Goal: Communication & Community: Participate in discussion

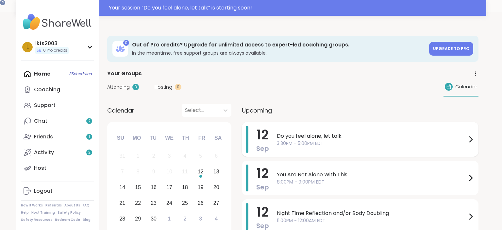
click at [323, 124] on div "[DATE] Do you feel alone, let talk 3:30PM - 5:00PM EDT" at bounding box center [360, 139] width 237 height 35
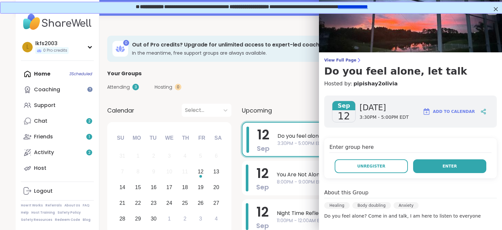
click at [439, 162] on button "Enter" at bounding box center [449, 166] width 73 height 14
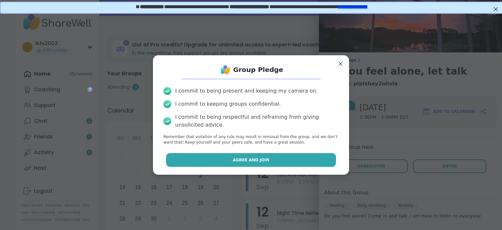
click at [316, 159] on button "Agree and Join" at bounding box center [251, 160] width 170 height 14
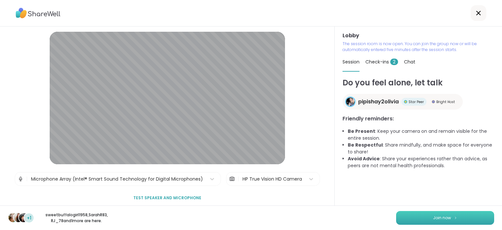
click at [439, 218] on span "Join now" at bounding box center [442, 218] width 18 height 6
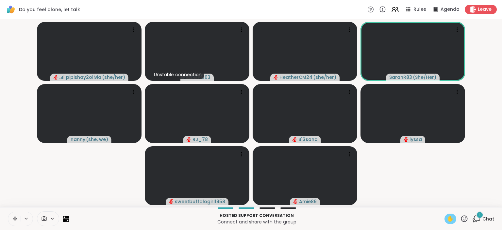
click at [449, 223] on span "✋" at bounding box center [450, 219] width 7 height 8
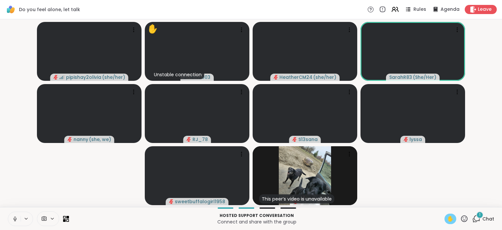
click at [402, 201] on video-player-container "pipishay2olivia ( she/her ) ✋ Unstable connection lkfs2003 HeatherCM24 ( she/he…" at bounding box center [251, 113] width 494 height 182
click at [210, 76] on div "lkfs2003" at bounding box center [196, 77] width 33 height 7
click at [399, 173] on video-player-container "pipishay2olivia ( she/her ) ✋ Unstable connection lkfs2003 HeatherCM24 ( she/he…" at bounding box center [251, 113] width 494 height 182
click at [14, 221] on icon at bounding box center [15, 220] width 2 height 0
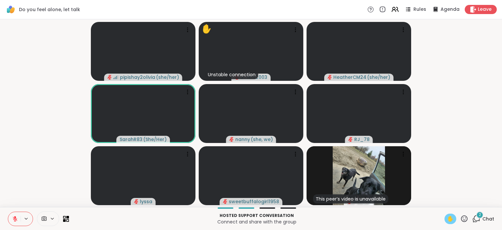
click at [25, 219] on icon at bounding box center [26, 219] width 5 height 6
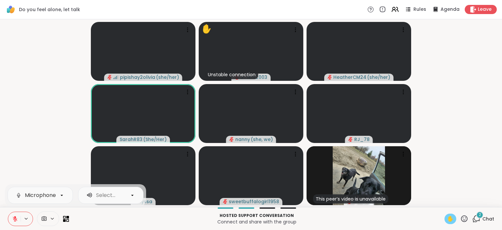
click at [15, 217] on icon at bounding box center [15, 217] width 2 height 3
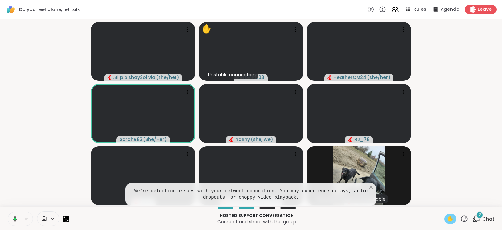
click at [448, 218] on span "✋" at bounding box center [450, 219] width 7 height 8
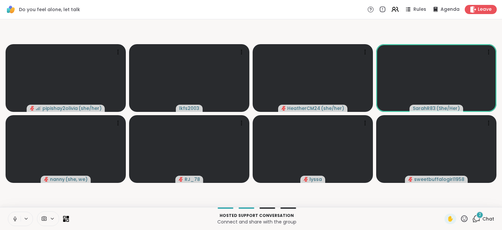
click at [14, 219] on icon at bounding box center [15, 217] width 2 height 3
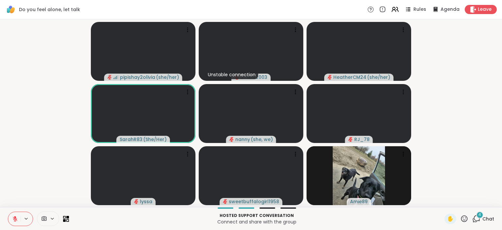
click at [16, 221] on icon at bounding box center [15, 219] width 6 height 6
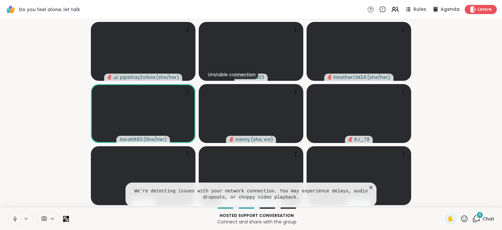
click at [16, 221] on icon at bounding box center [15, 219] width 6 height 6
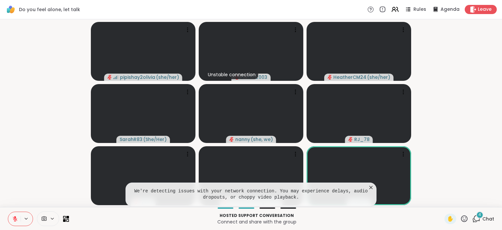
click at [372, 187] on icon at bounding box center [370, 187] width 3 height 3
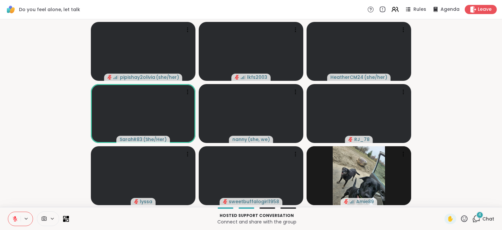
click at [15, 219] on icon at bounding box center [15, 218] width 5 height 5
click at [14, 218] on icon at bounding box center [15, 217] width 2 height 3
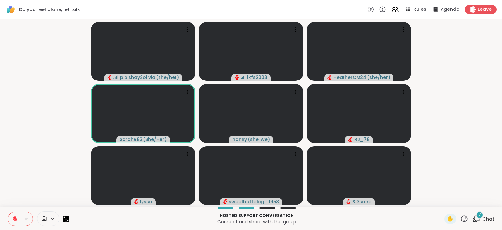
click at [14, 220] on icon at bounding box center [15, 218] width 5 height 5
click at [18, 219] on icon at bounding box center [15, 219] width 6 height 6
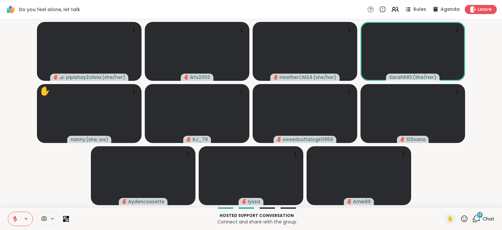
click at [478, 219] on icon at bounding box center [476, 218] width 8 height 8
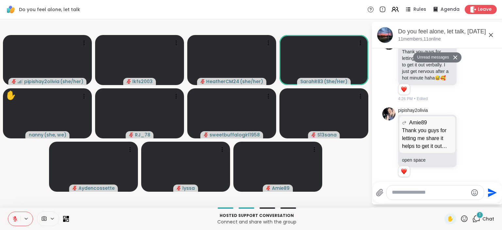
scroll to position [908, 0]
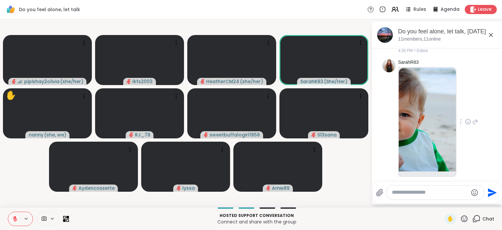
click at [422, 74] on img at bounding box center [427, 120] width 57 height 104
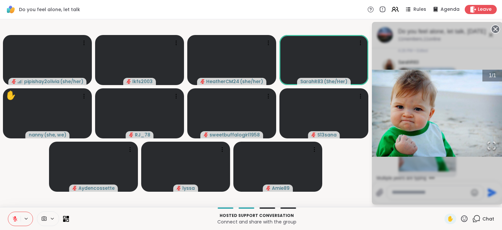
click at [366, 147] on video-player-container "pipishay2olivia ( she/her ) lkfs2003 HeatherCM24 ( she/her ) SarahR83 ( She/Her…" at bounding box center [185, 113] width 363 height 182
click at [421, 172] on div "1 / 1" at bounding box center [437, 113] width 131 height 182
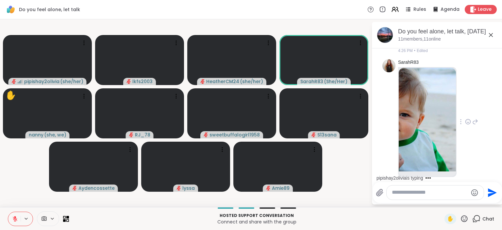
click at [422, 192] on textarea "Type your message" at bounding box center [430, 192] width 76 height 7
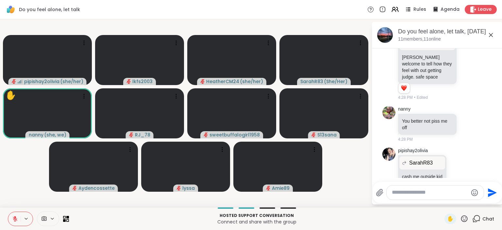
scroll to position [1126, 0]
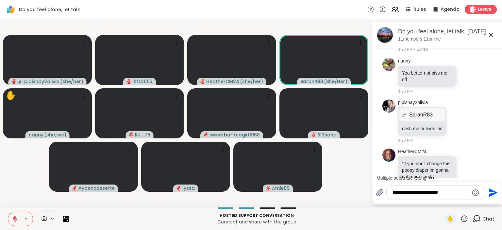
type textarea "**********"
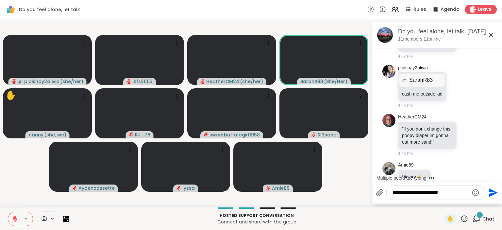
click at [489, 195] on icon "Send" at bounding box center [493, 192] width 9 height 9
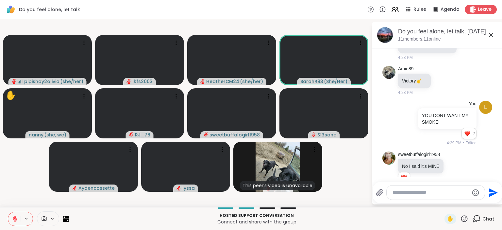
scroll to position [0, 0]
click at [492, 37] on icon at bounding box center [491, 35] width 8 height 8
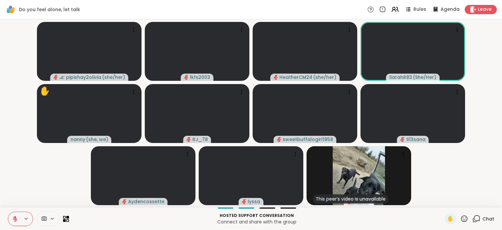
click at [480, 222] on icon at bounding box center [476, 218] width 8 height 8
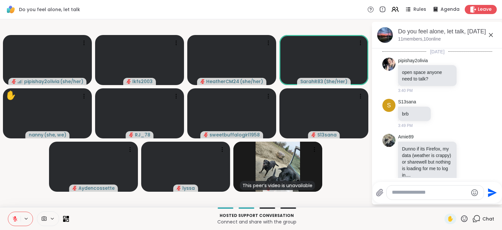
scroll to position [1255, 0]
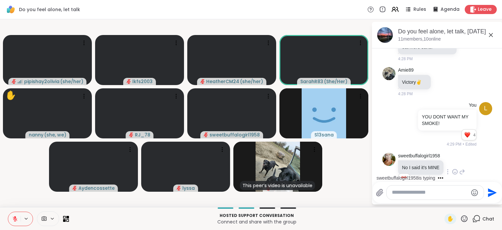
click at [491, 150] on div "sweetbuffalogirl1958 No I said it's MINE 1 1 4:29 PM • Edited" at bounding box center [437, 172] width 110 height 44
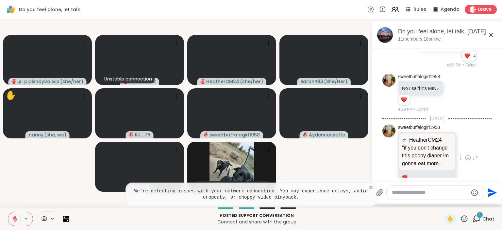
scroll to position [1466, 0]
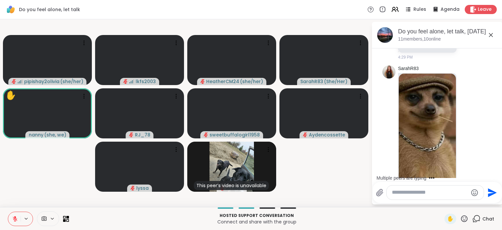
click at [441, 193] on textarea "Type your message" at bounding box center [430, 192] width 76 height 7
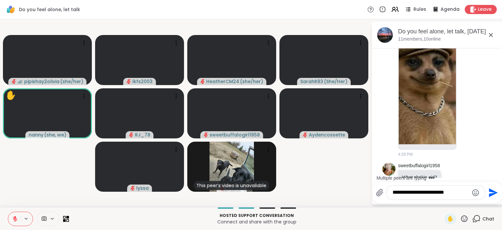
type textarea "**********"
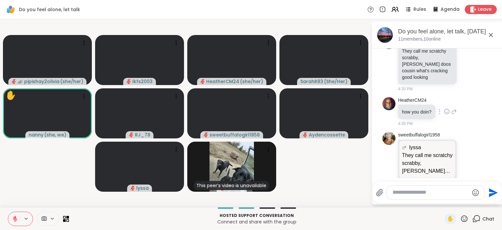
scroll to position [1782, 0]
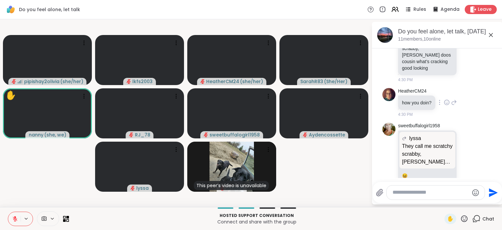
click at [429, 183] on div "1 1" at bounding box center [428, 188] width 60 height 11
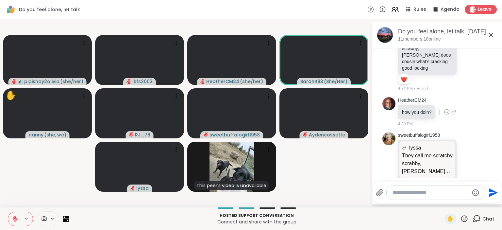
scroll to position [1792, 0]
click at [447, 112] on icon at bounding box center [447, 112] width 2 height 1
click at [446, 98] on div "Select Reaction: Heart" at bounding box center [447, 101] width 6 height 6
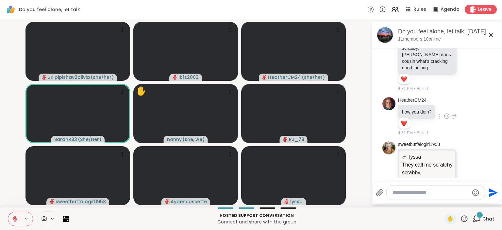
scroll to position [2020, 0]
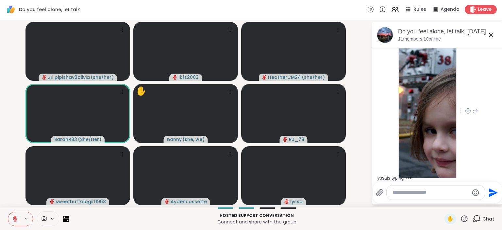
click at [427, 86] on img at bounding box center [427, 109] width 57 height 156
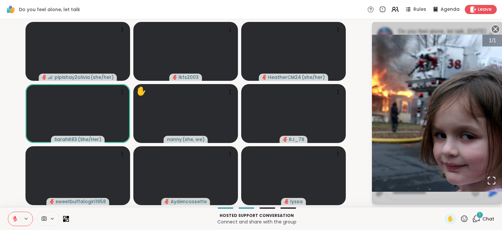
scroll to position [2258, 0]
click at [409, 207] on div "pipishay2olivia ( she/her ) lkfs2003 HeatherCM24 ( she/her ) SarahR83 ( She/Her…" at bounding box center [251, 113] width 502 height 188
click at [417, 126] on img "Go to Slide 1" at bounding box center [437, 113] width 131 height 157
click at [422, 141] on img "Go to Slide 1" at bounding box center [437, 113] width 131 height 157
click at [423, 198] on div "1 / 1" at bounding box center [437, 113] width 131 height 182
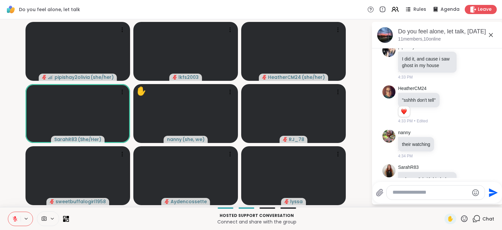
click at [424, 193] on textarea "Type your message" at bounding box center [431, 192] width 76 height 7
type textarea "**********"
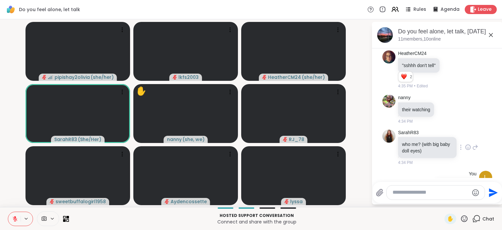
scroll to position [2311, 0]
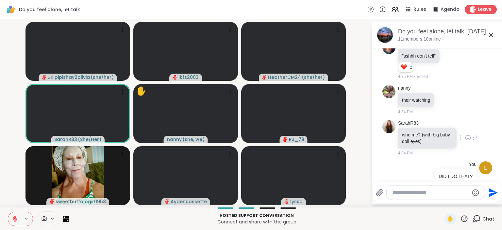
click at [469, 134] on icon at bounding box center [468, 137] width 6 height 7
click at [417, 121] on button "Select Reaction: Heart" at bounding box center [416, 127] width 13 height 13
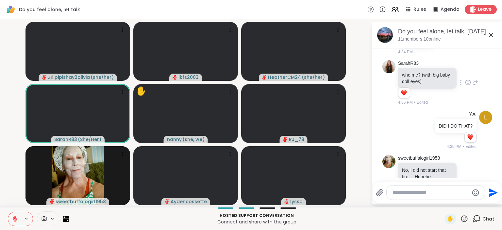
scroll to position [2475, 0]
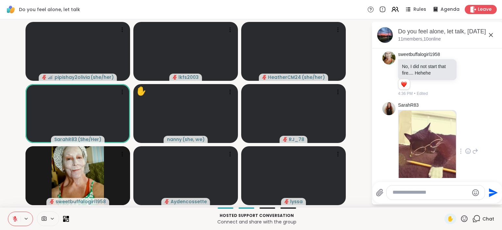
click at [429, 110] on img at bounding box center [427, 148] width 57 height 77
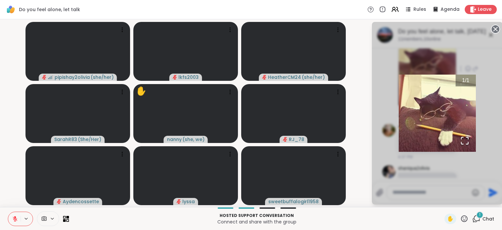
scroll to position [2621, 0]
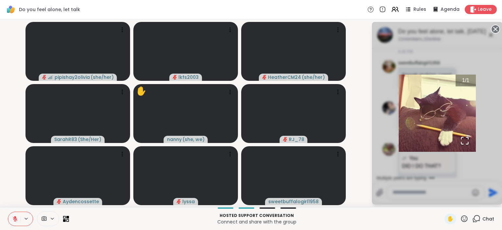
click at [440, 93] on img "Go to Slide 1" at bounding box center [437, 113] width 77 height 77
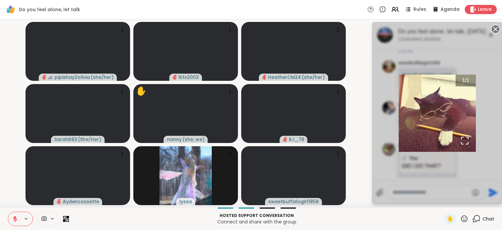
scroll to position [2669, 0]
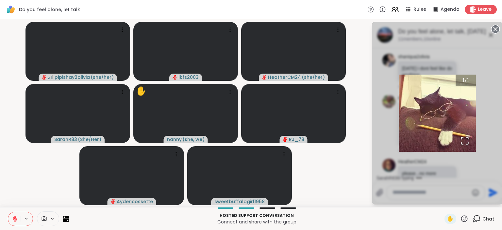
click at [436, 179] on div "1 / 1" at bounding box center [437, 113] width 131 height 182
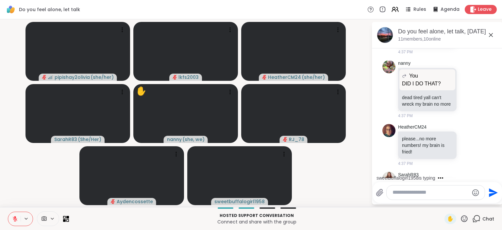
scroll to position [2768, 0]
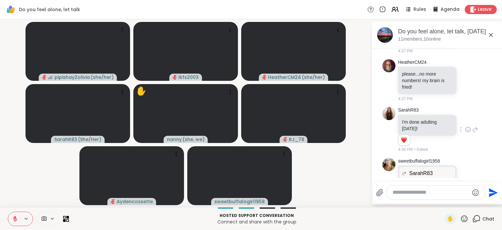
click at [468, 127] on icon at bounding box center [468, 129] width 5 height 5
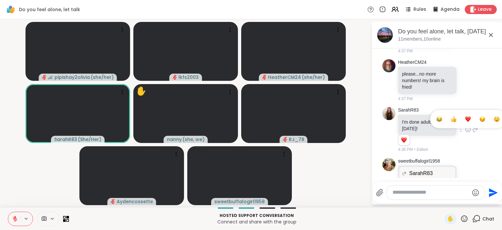
click at [467, 116] on span "Select Reaction: Heart" at bounding box center [468, 119] width 6 height 7
click at [469, 127] on icon at bounding box center [468, 129] width 5 height 5
click at [465, 116] on div "Select Reaction: Heart" at bounding box center [468, 119] width 6 height 6
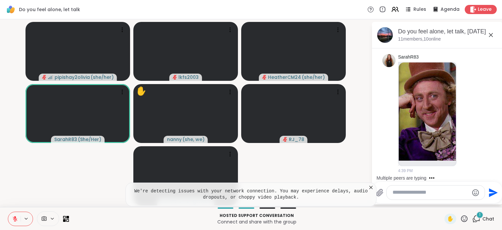
scroll to position [2972, 0]
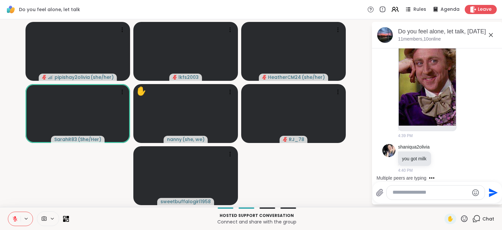
click at [447, 192] on textarea "Type your message" at bounding box center [431, 192] width 76 height 7
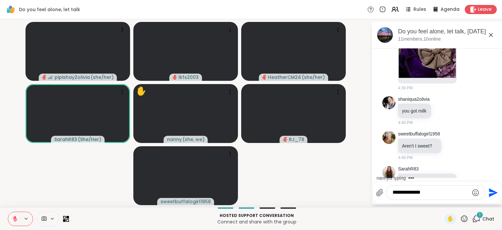
scroll to position [3060, 0]
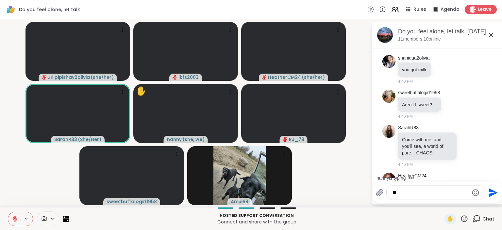
type textarea "*"
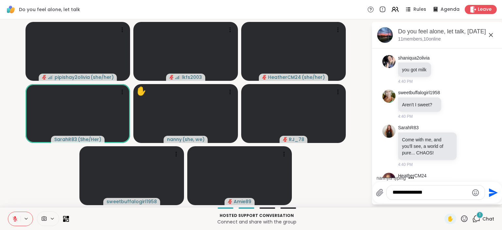
scroll to position [3095, 0]
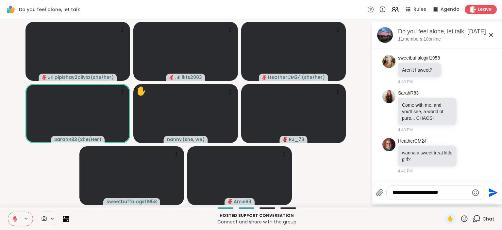
type textarea "**********"
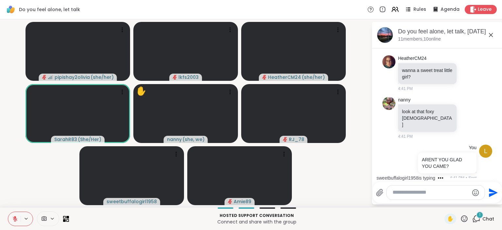
scroll to position [3252, 0]
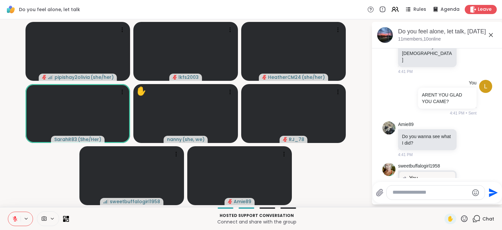
click at [493, 35] on icon at bounding box center [491, 35] width 8 height 8
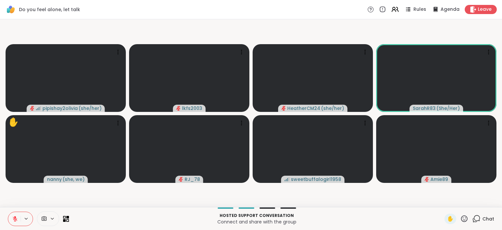
click at [484, 218] on span "Chat" at bounding box center [488, 218] width 12 height 7
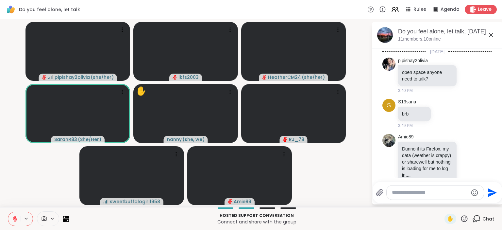
scroll to position [3245, 0]
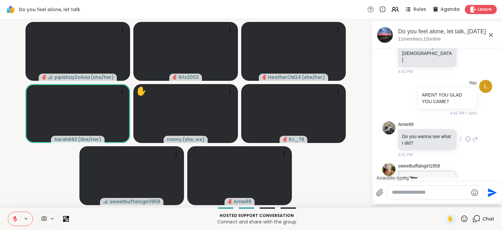
click at [469, 136] on icon at bounding box center [468, 139] width 6 height 7
click at [412, 122] on button "Select Reaction: Heart" at bounding box center [416, 128] width 13 height 13
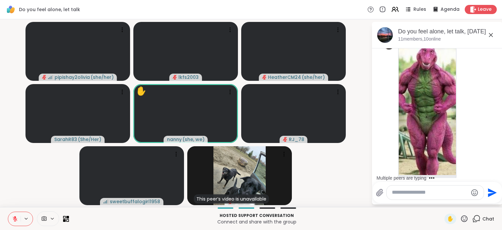
scroll to position [3566, 0]
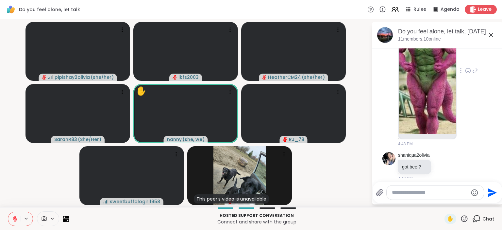
click at [440, 69] on img at bounding box center [427, 69] width 57 height 130
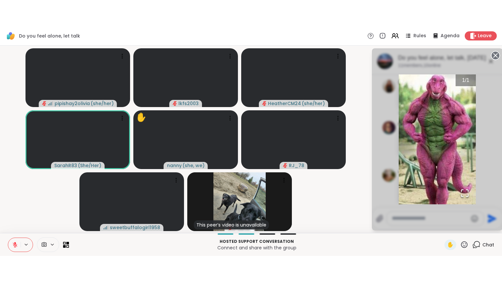
scroll to position [3709, 0]
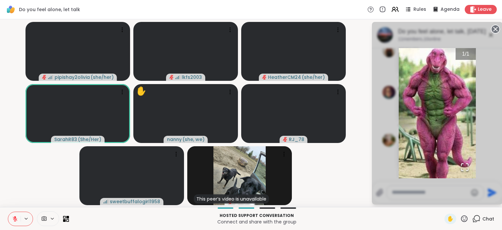
click at [11, 216] on button at bounding box center [14, 219] width 12 height 14
click at [426, 97] on img "Go to Slide 1" at bounding box center [437, 113] width 77 height 130
click at [465, 168] on icon "Open Fullscreen" at bounding box center [464, 166] width 9 height 9
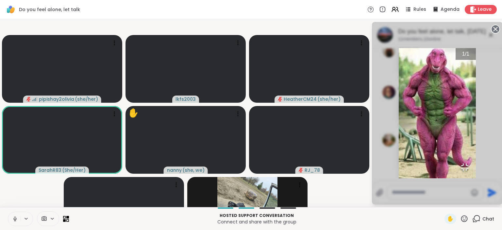
scroll to position [3657, 0]
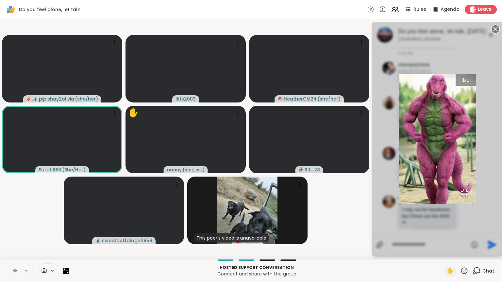
click at [399, 162] on img "Go to Slide 1" at bounding box center [437, 139] width 77 height 130
click at [399, 152] on img "Go to Slide 1" at bounding box center [437, 139] width 77 height 130
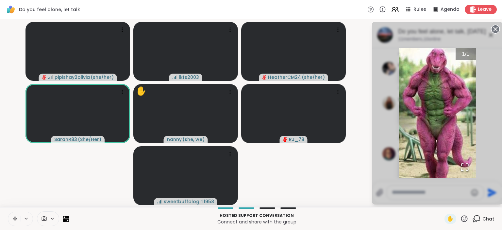
click at [15, 219] on icon at bounding box center [15, 219] width 6 height 6
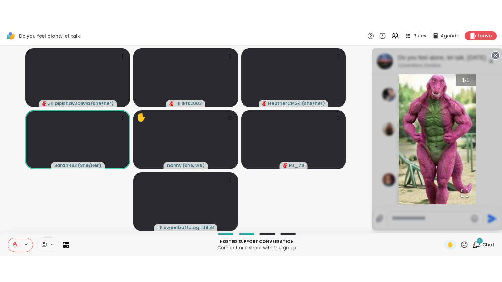
scroll to position [3849, 0]
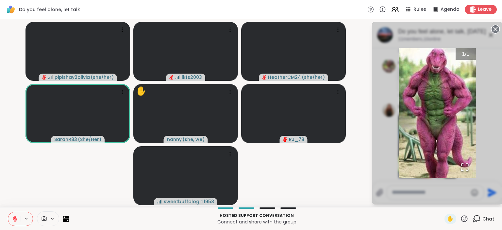
click at [464, 165] on icon "Open Fullscreen" at bounding box center [464, 166] width 9 height 9
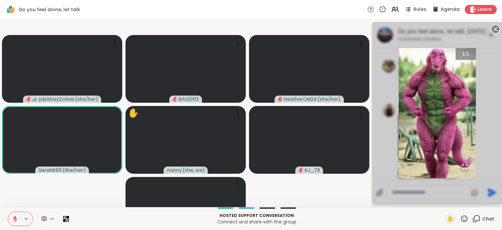
scroll to position [3797, 0]
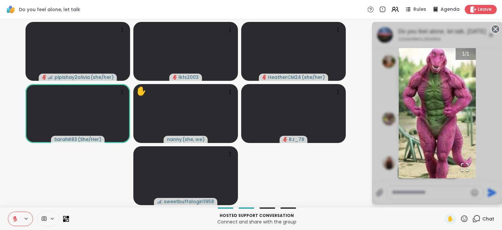
click at [455, 103] on img "Go to Slide 1" at bounding box center [437, 113] width 77 height 130
click at [501, 95] on div "1 / 1" at bounding box center [437, 113] width 131 height 182
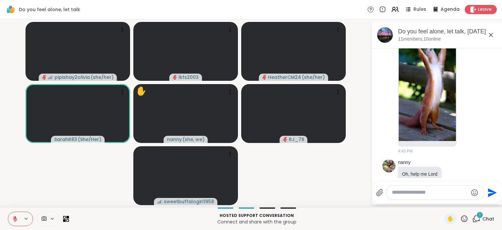
scroll to position [3973, 0]
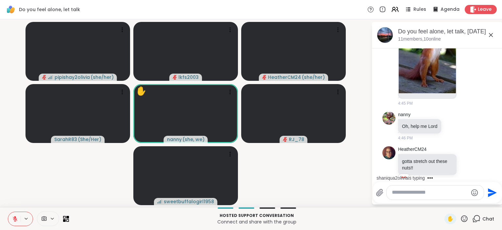
click at [421, 196] on textarea "Type your message" at bounding box center [430, 192] width 76 height 7
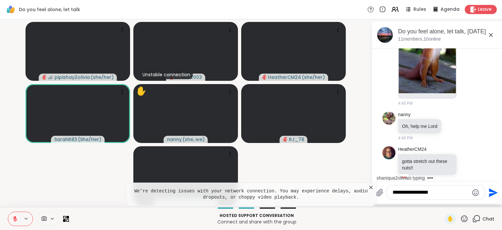
type textarea "**********"
click at [491, 189] on icon "Send" at bounding box center [492, 192] width 10 height 10
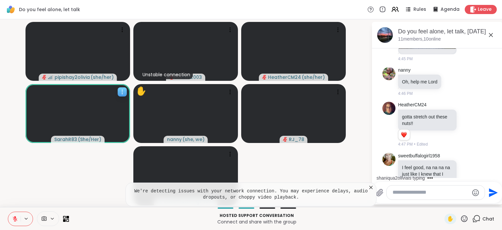
scroll to position [4027, 0]
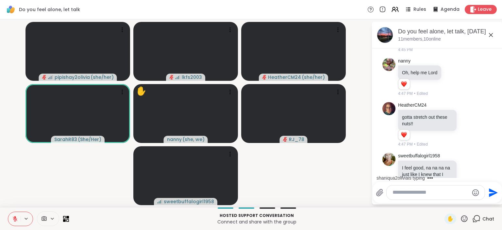
click at [492, 36] on icon at bounding box center [491, 35] width 8 height 8
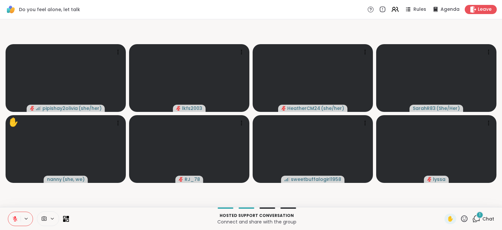
click at [490, 214] on div "1 Chat" at bounding box center [483, 218] width 22 height 10
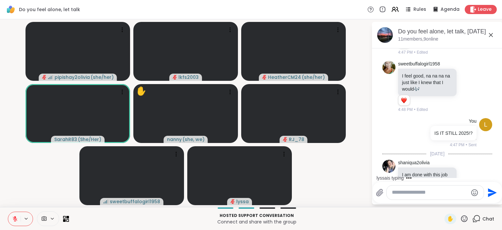
scroll to position [4153, 0]
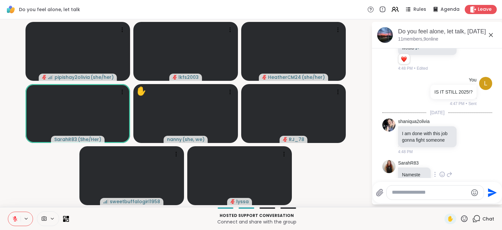
click at [444, 172] on icon at bounding box center [442, 174] width 5 height 5
click at [439, 157] on button "Select Reaction: Heart" at bounding box center [442, 163] width 13 height 13
click at [489, 36] on icon at bounding box center [491, 35] width 8 height 8
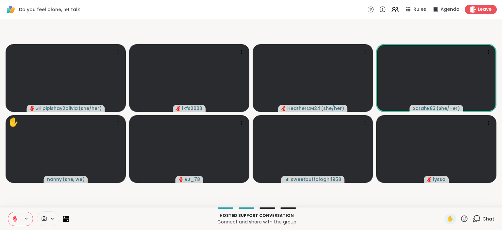
click at [477, 219] on icon at bounding box center [476, 218] width 8 height 8
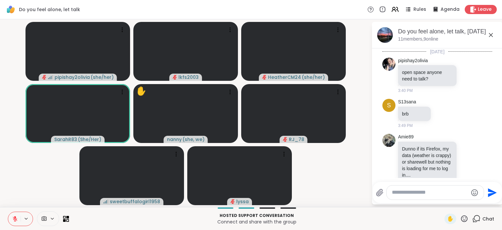
scroll to position [4156, 0]
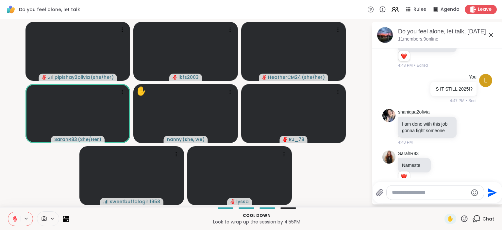
click at [442, 197] on div at bounding box center [435, 192] width 97 height 14
click at [444, 195] on textarea "Type your message" at bounding box center [430, 192] width 76 height 7
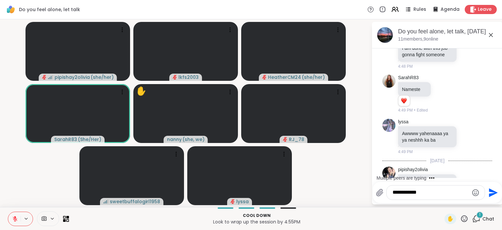
scroll to position [4266, 0]
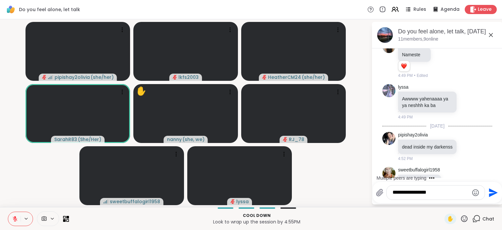
type textarea "**********"
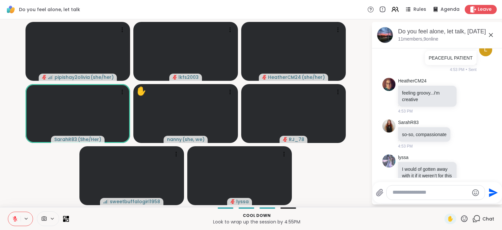
scroll to position [4529, 0]
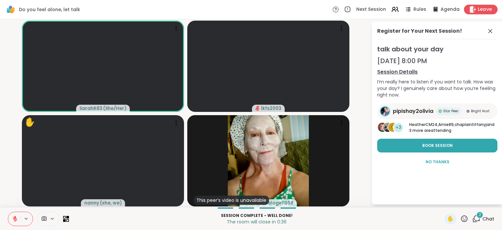
click at [485, 11] on span "Leave" at bounding box center [485, 9] width 14 height 7
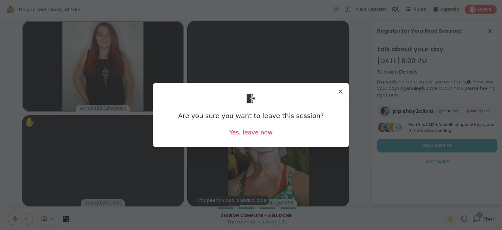
click at [248, 133] on div "Yes, leave now" at bounding box center [250, 132] width 43 height 8
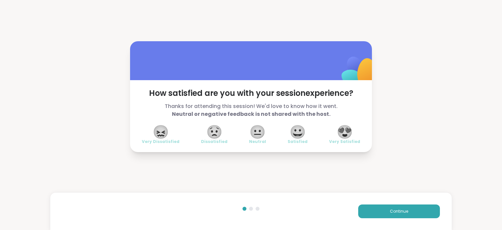
click at [343, 130] on span "😍" at bounding box center [345, 132] width 16 height 12
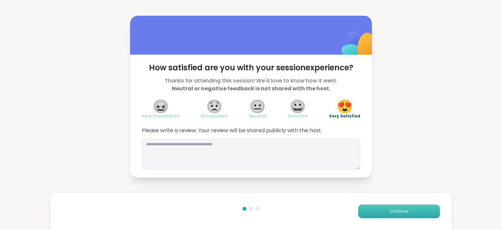
click at [406, 211] on span "Continue" at bounding box center [399, 211] width 18 height 6
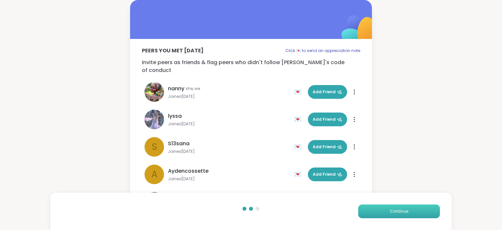
click at [407, 212] on span "Continue" at bounding box center [399, 211] width 18 height 6
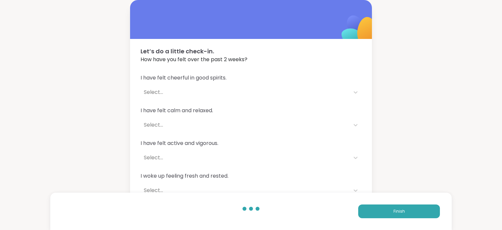
click at [422, 87] on div "Let’s do a little check-in. How have you felt over the past 2 weeks? I have fel…" at bounding box center [251, 118] width 502 height 237
click at [422, 210] on button "Finish" at bounding box center [399, 211] width 82 height 14
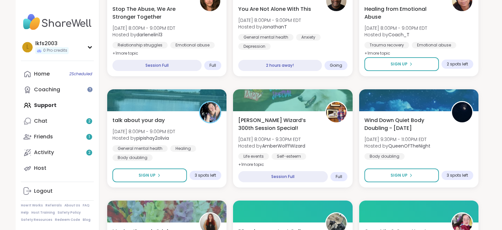
scroll to position [575, 0]
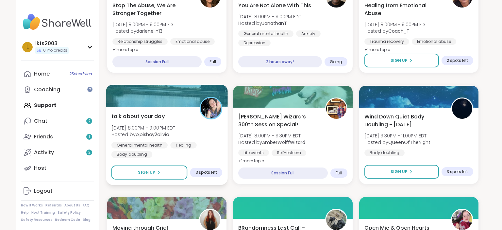
click at [215, 109] on img at bounding box center [211, 108] width 21 height 21
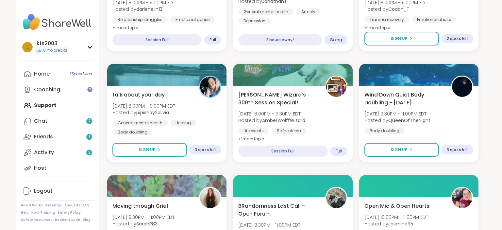
scroll to position [578, 0]
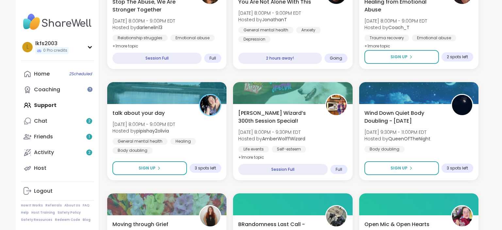
click at [498, 30] on div "lkfs2003 0 Pro credits l lkfs2003 0 Pro credits Profile Membership Settings Hel…" at bounding box center [251, 154] width 502 height 1440
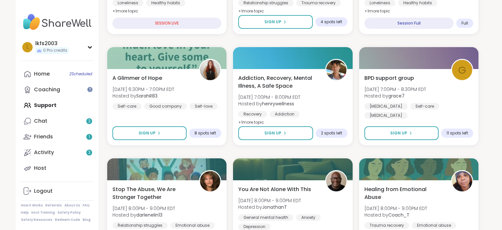
scroll to position [432, 0]
